Goal: Information Seeking & Learning: Find contact information

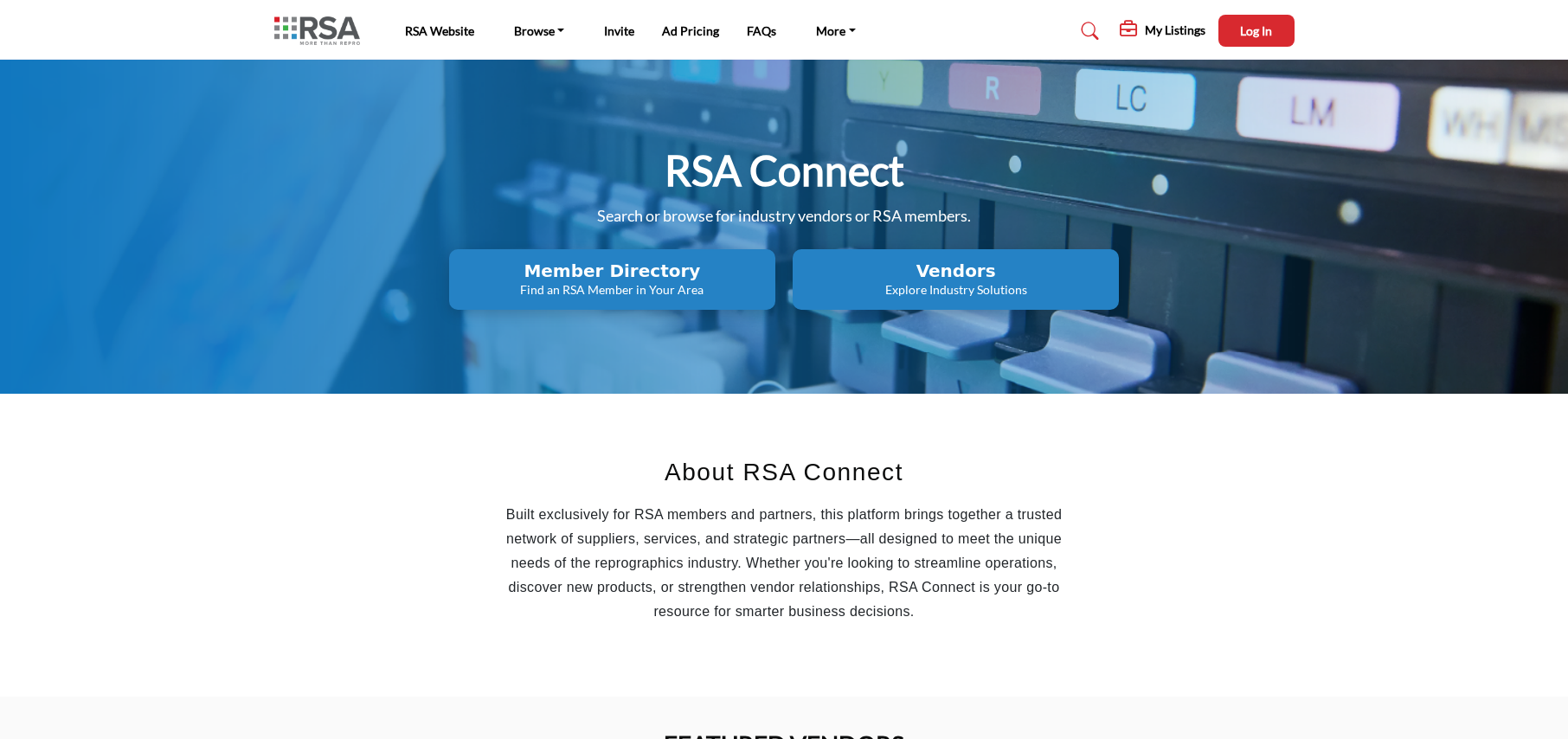
click at [714, 289] on p "Find an RSA Member in Your Area" at bounding box center [611, 290] width 316 height 18
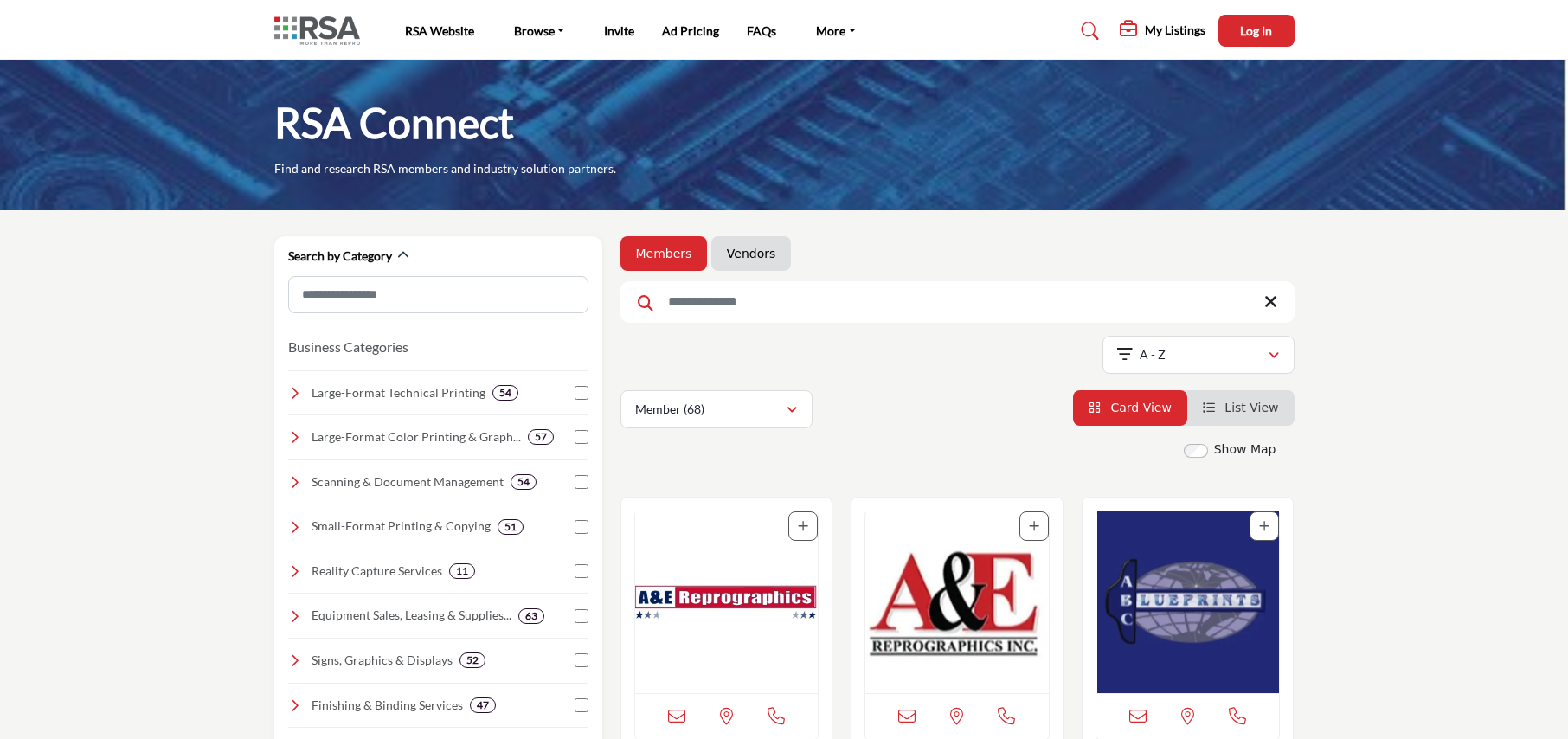
click at [752, 248] on link "Vendors" at bounding box center [751, 254] width 49 height 18
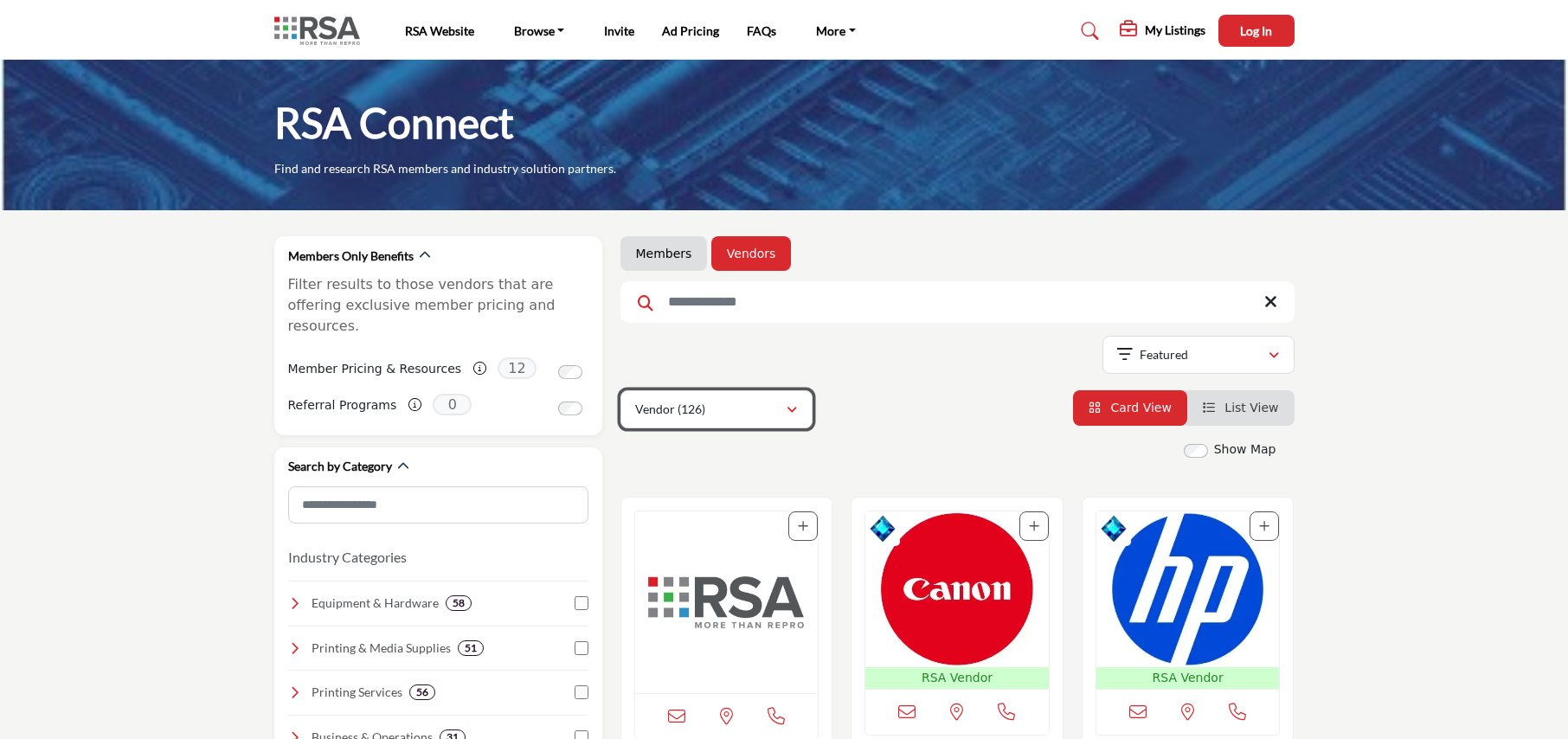
click at [754, 410] on div "Vendor (126)" at bounding box center [710, 409] width 151 height 21
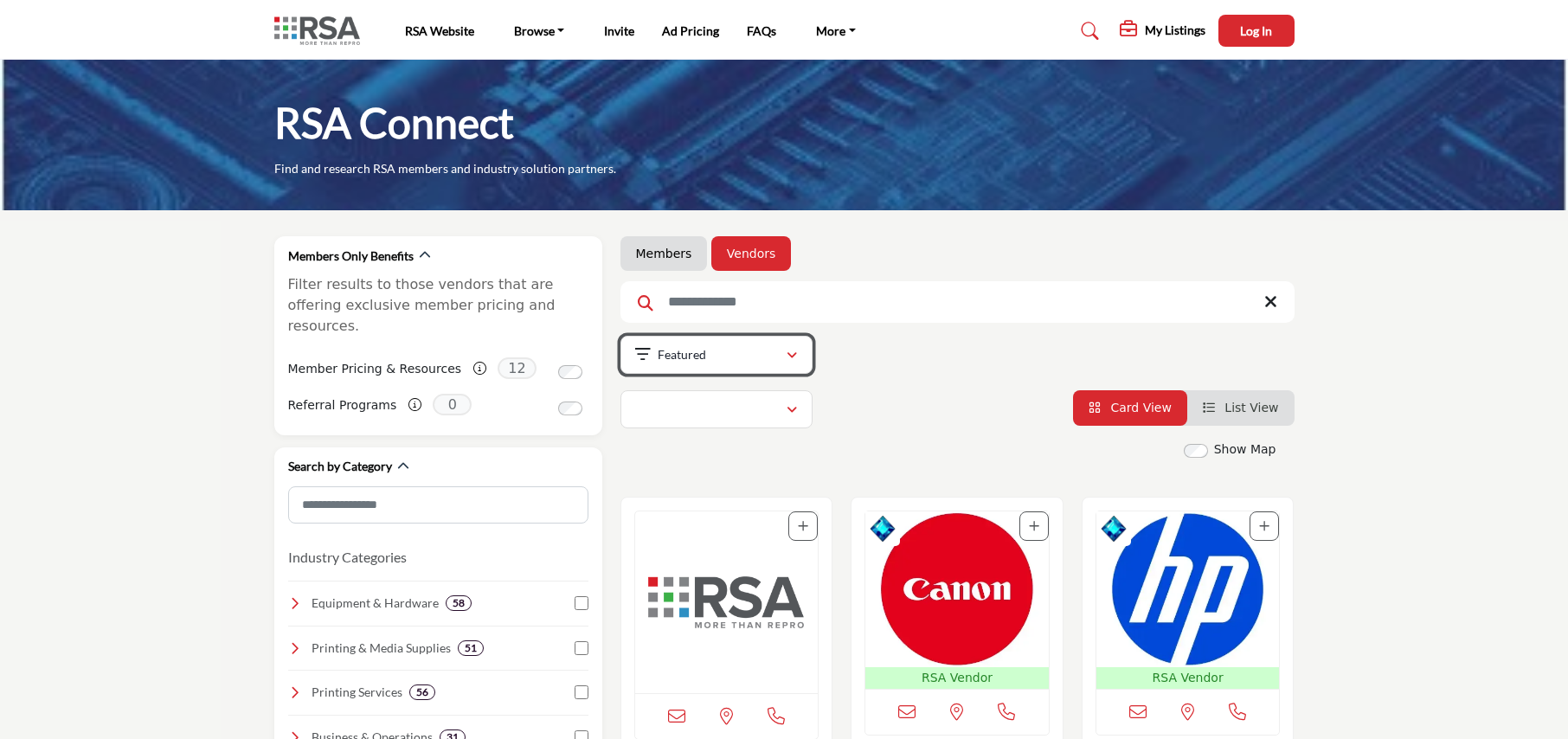
click at [779, 357] on div "Featured" at bounding box center [710, 354] width 151 height 21
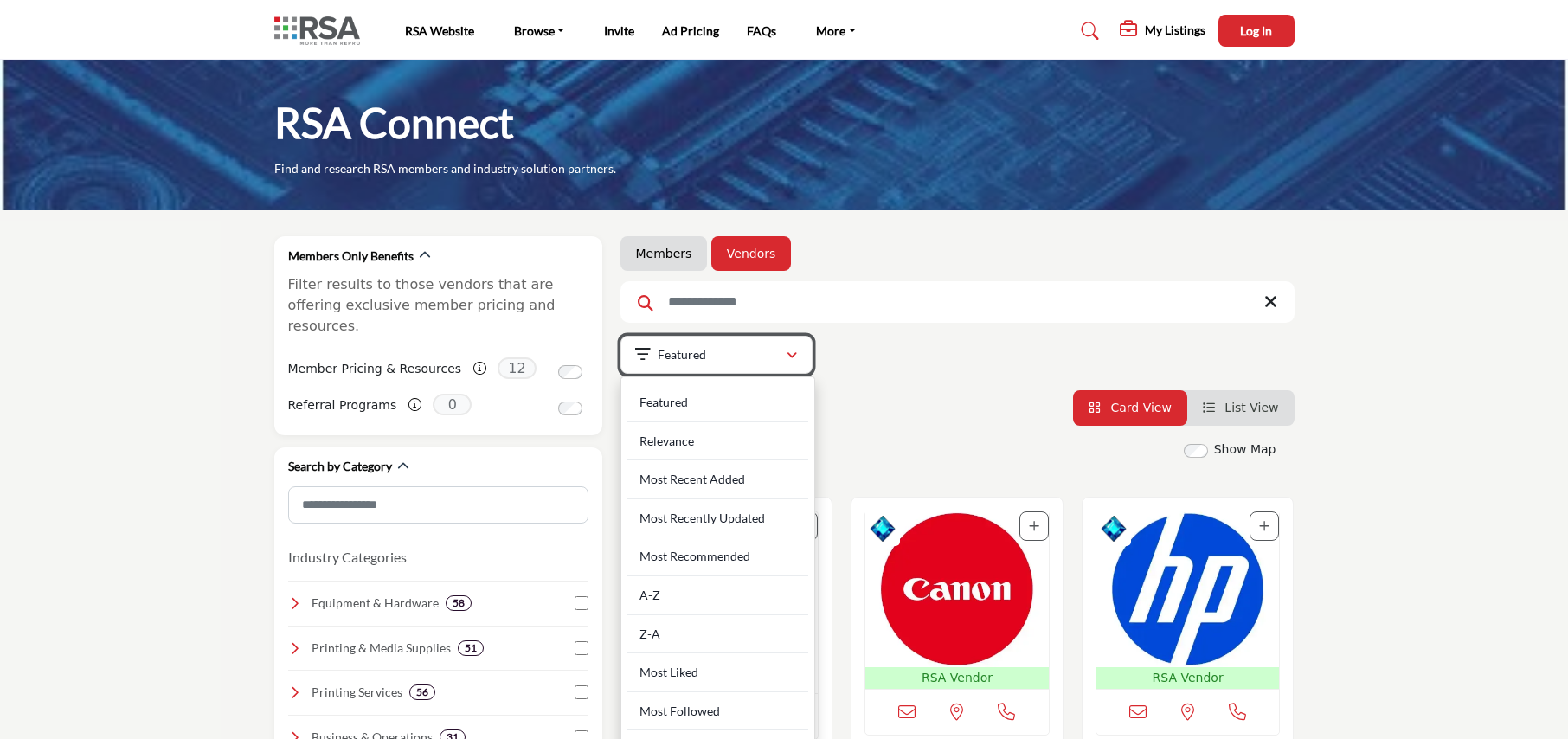
click at [779, 357] on div "Featured" at bounding box center [710, 354] width 151 height 21
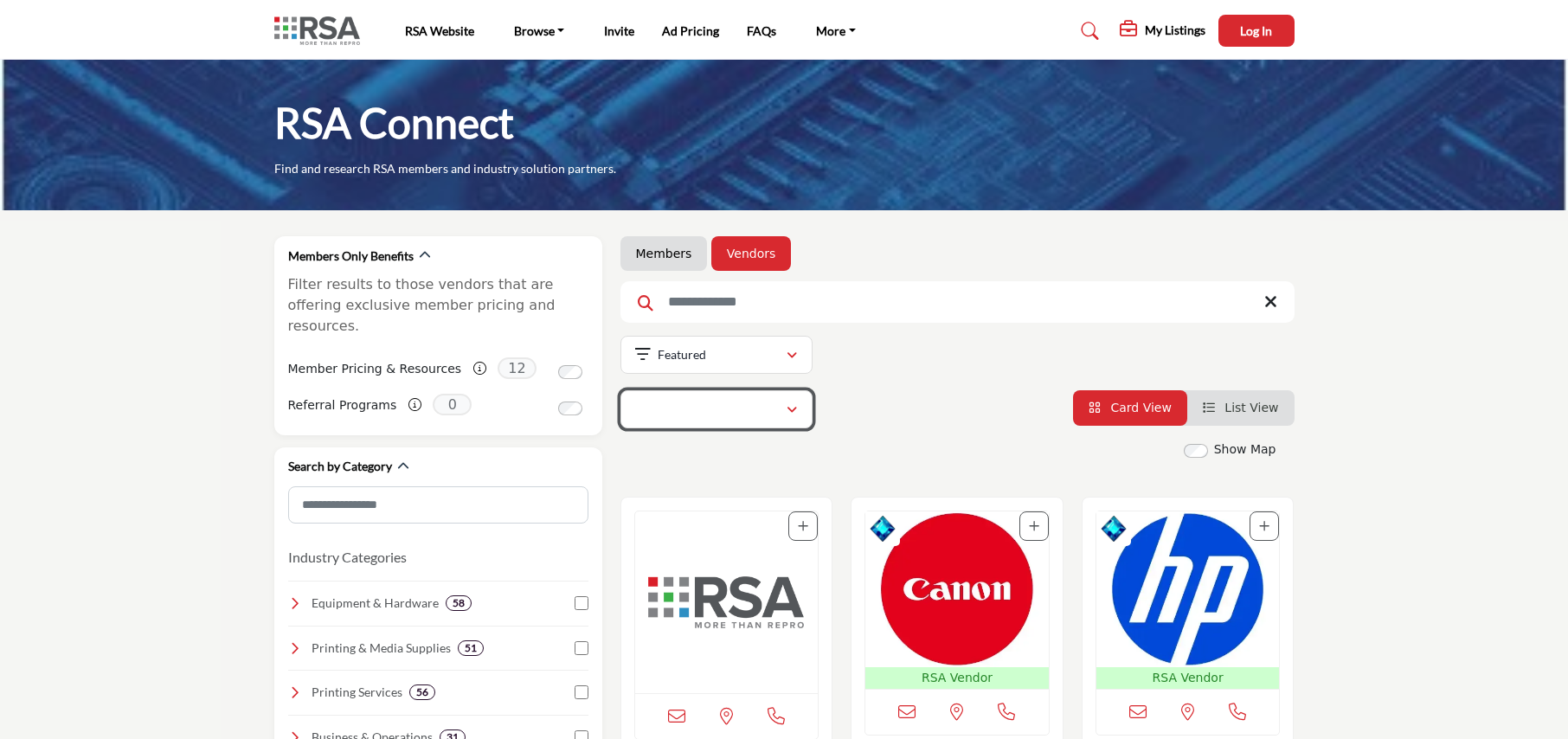
click at [784, 423] on button "button" at bounding box center [716, 409] width 192 height 38
click at [738, 410] on div "Vendor (126)" at bounding box center [710, 409] width 151 height 21
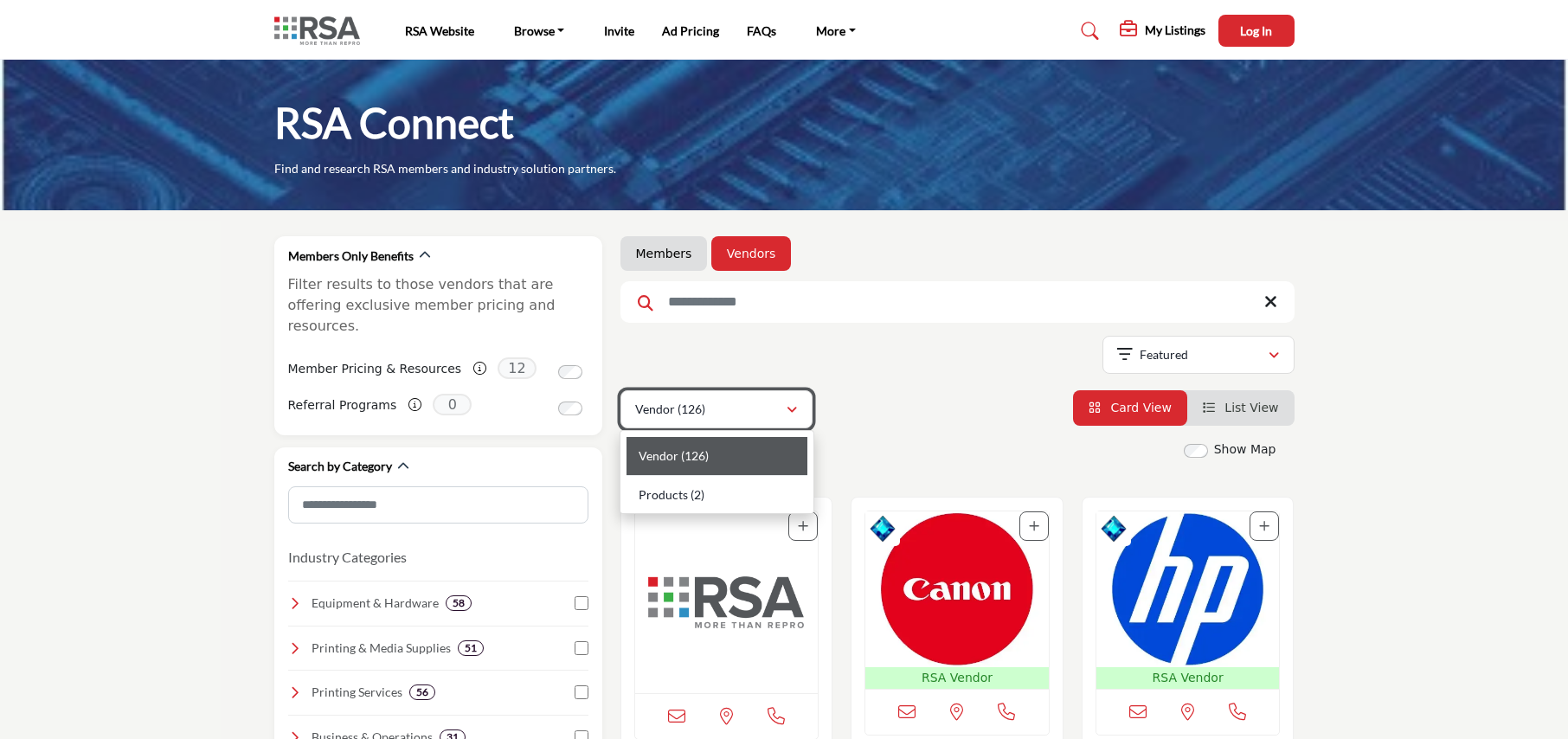
click at [738, 410] on div "Vendor (126)" at bounding box center [710, 409] width 151 height 21
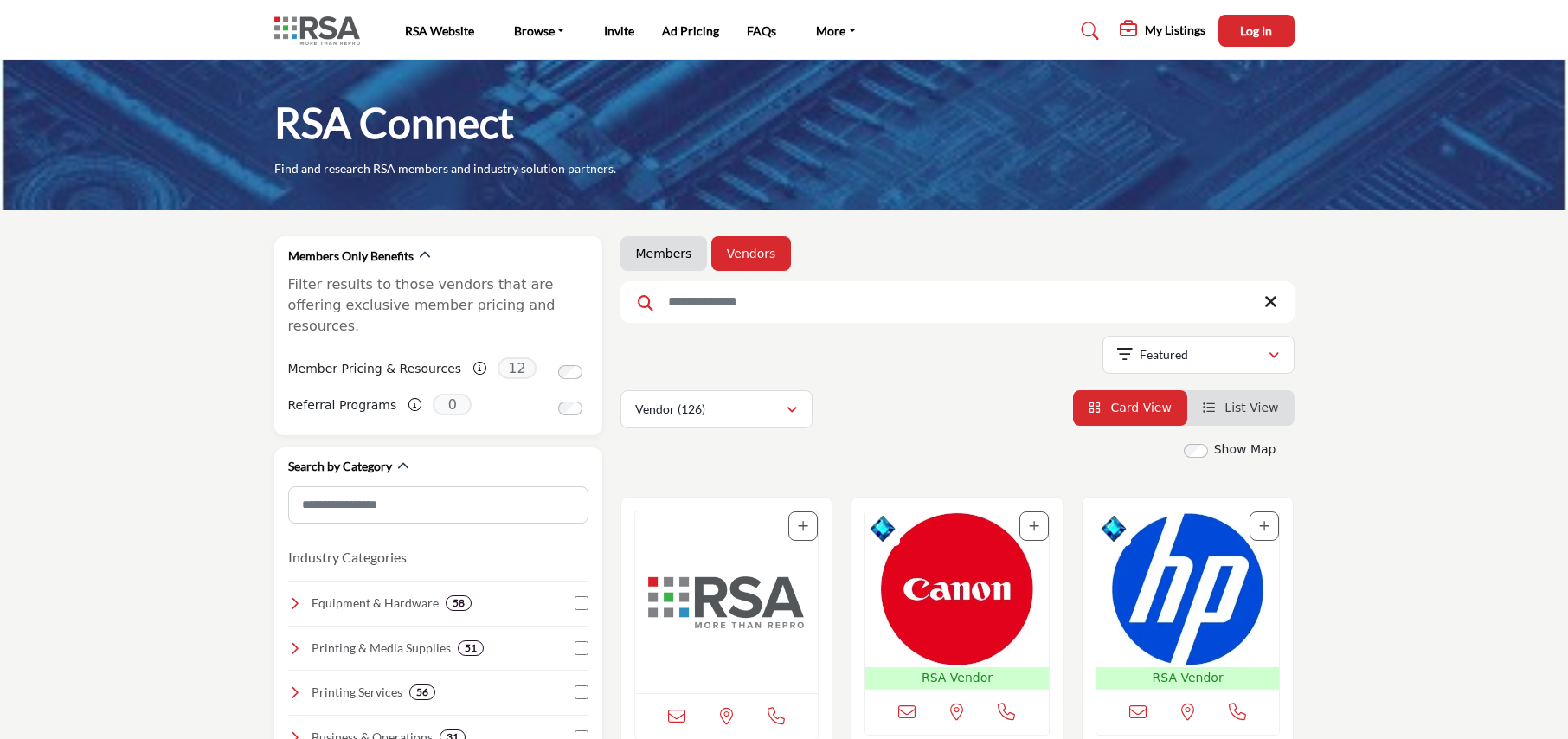
click at [655, 252] on link "Members" at bounding box center [663, 254] width 56 height 18
click at [736, 405] on div "Vendor (126)" at bounding box center [710, 409] width 151 height 21
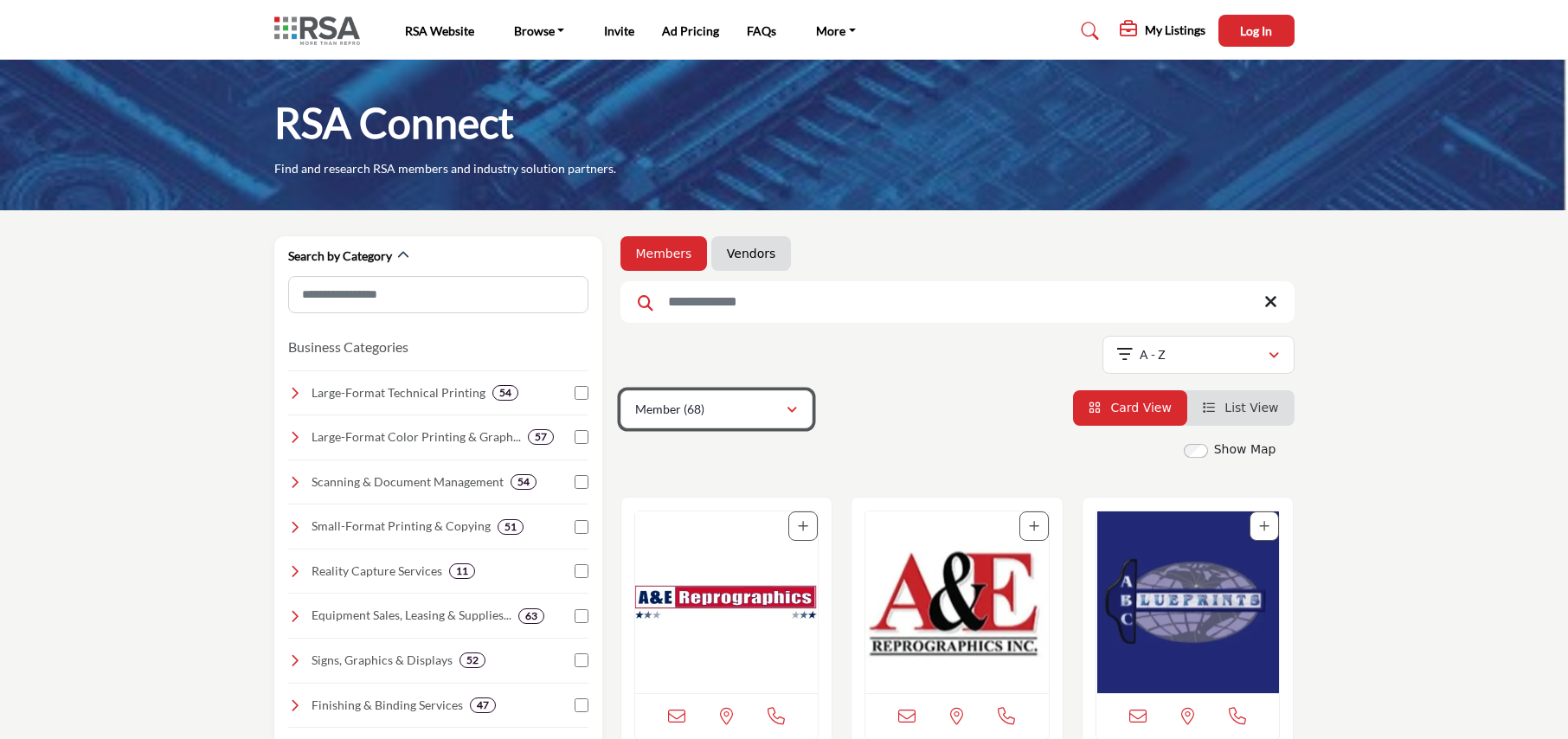
click at [806, 409] on button "Member (68)" at bounding box center [716, 409] width 192 height 38
click at [747, 252] on link "Vendors" at bounding box center [751, 254] width 49 height 18
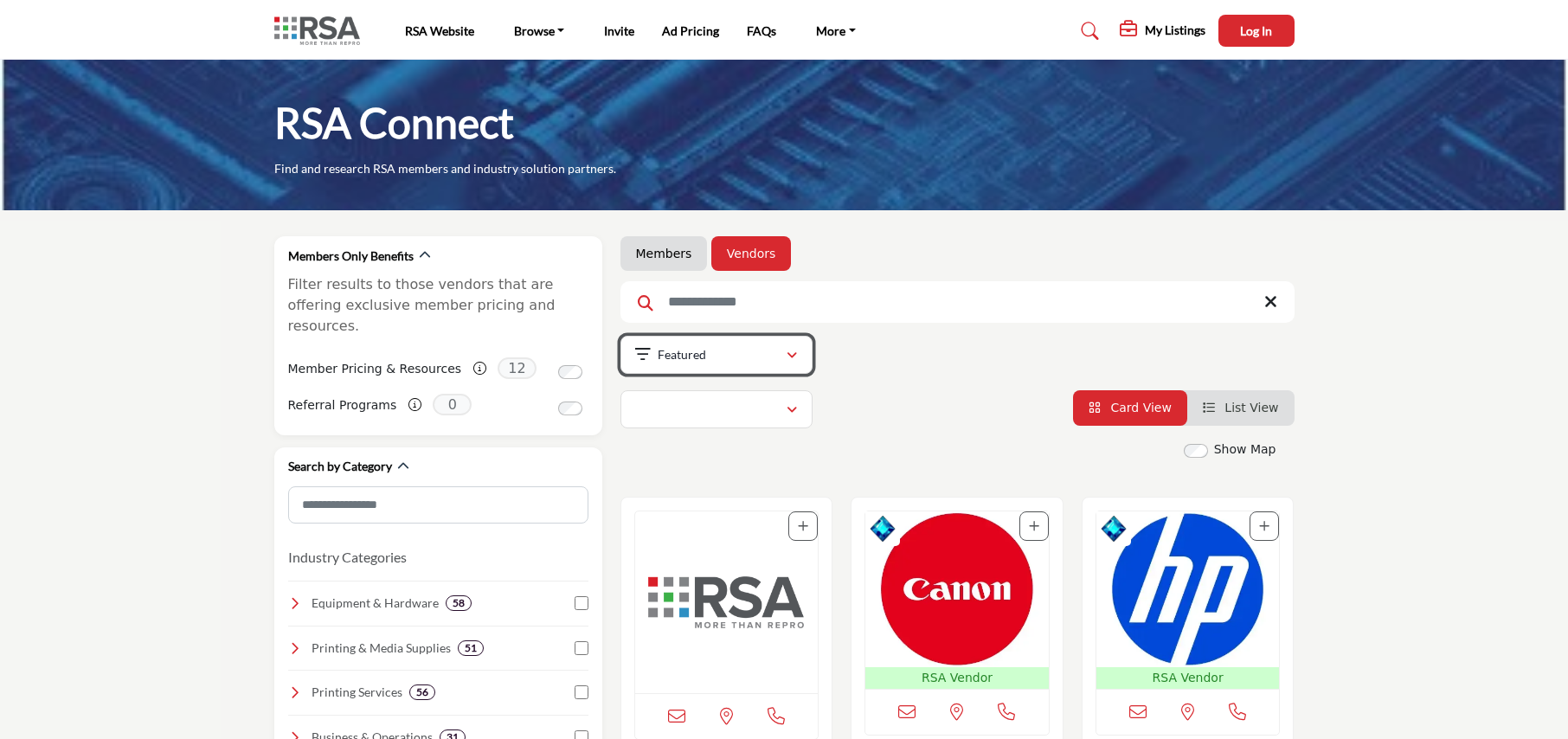
click at [742, 358] on div "Featured" at bounding box center [710, 354] width 151 height 21
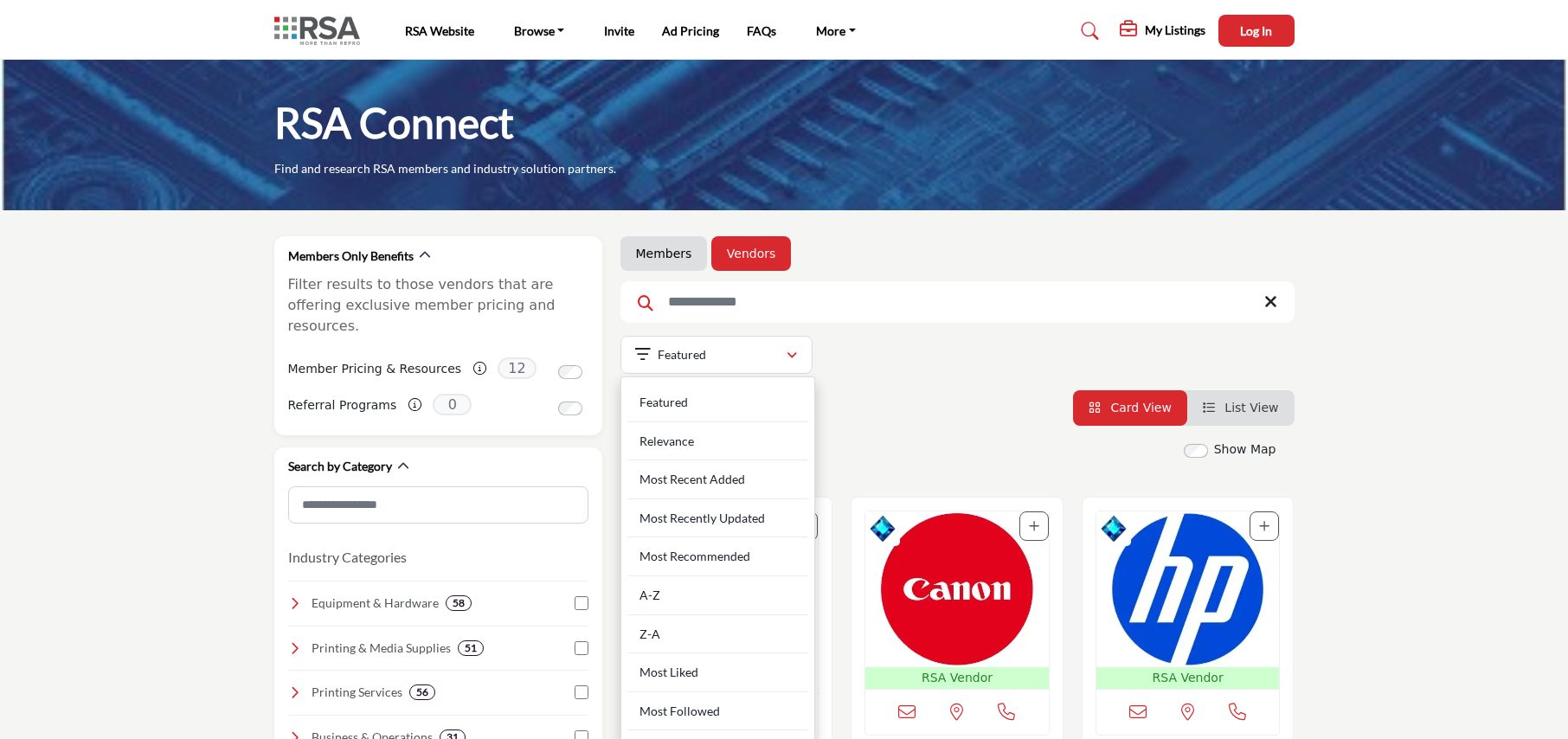
click at [922, 388] on div "Members Vendors Searched Term" at bounding box center [957, 332] width 674 height 192
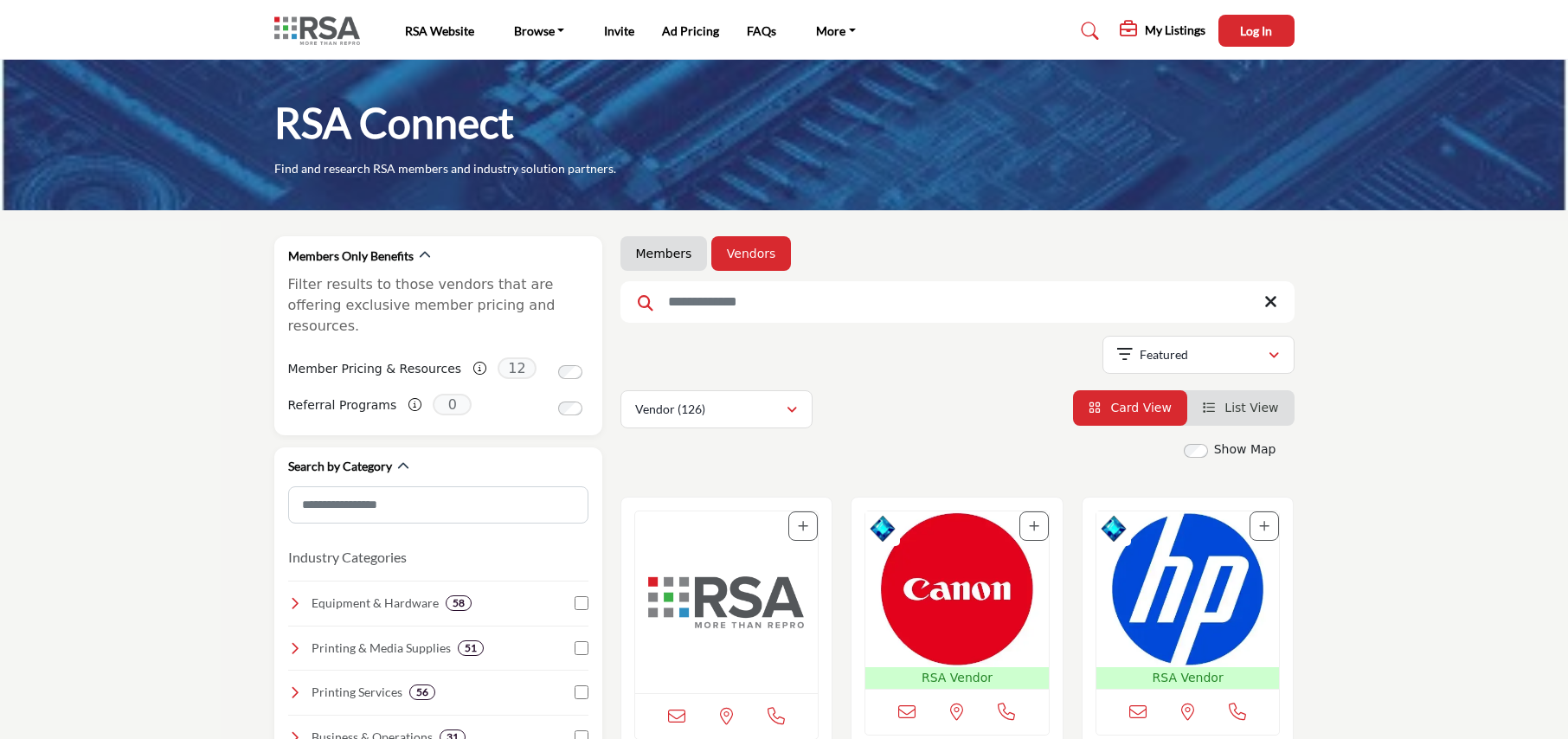
click at [665, 253] on link "Members" at bounding box center [663, 254] width 56 height 18
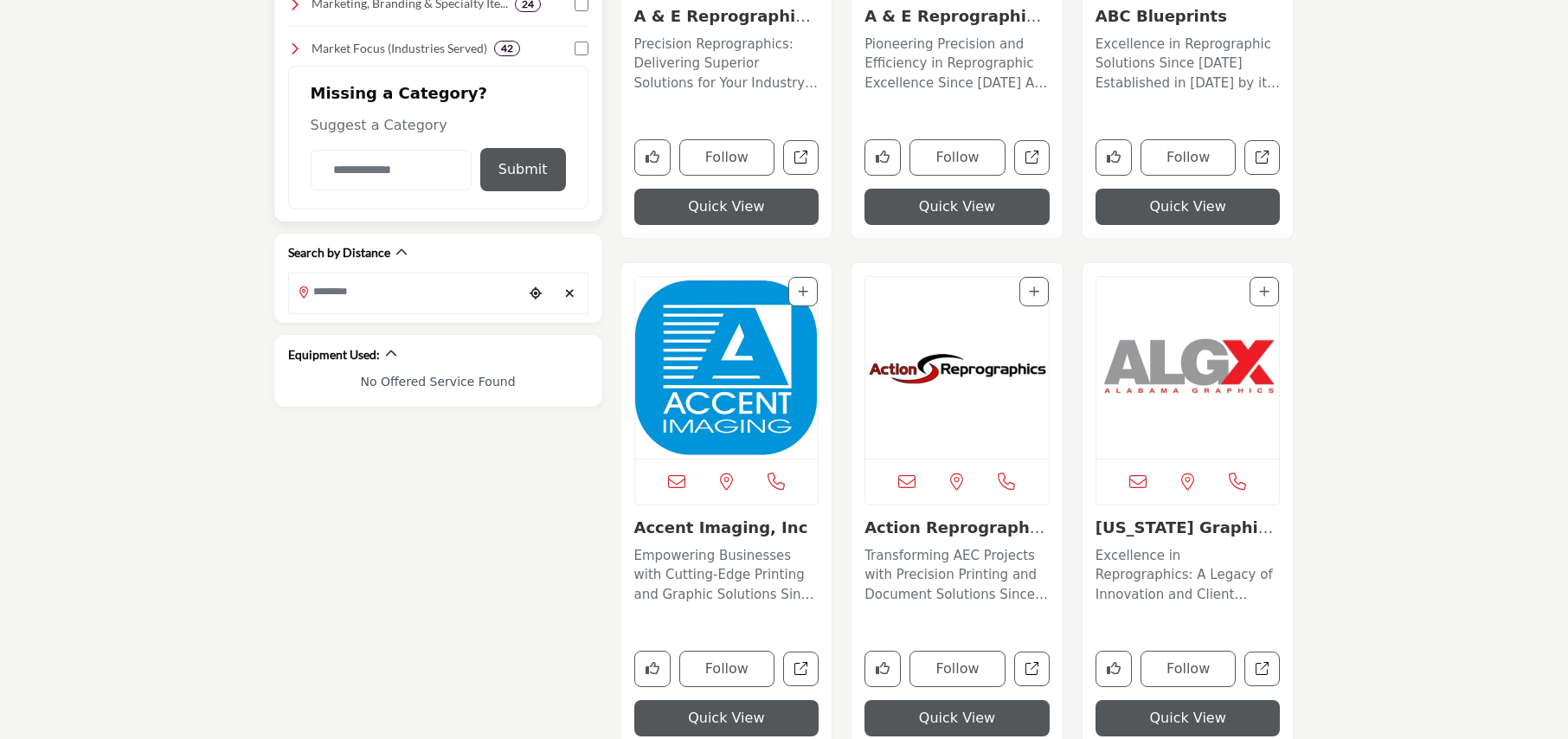
scroll to position [746, 0]
click at [388, 351] on button "button" at bounding box center [391, 355] width 12 height 19
